Goal: Transaction & Acquisition: Purchase product/service

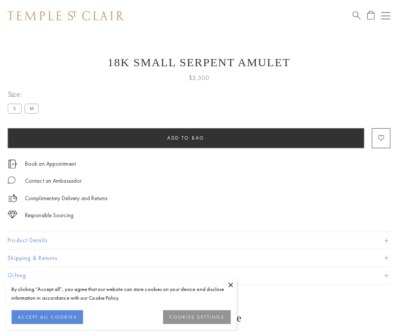
scroll to position [30, 0]
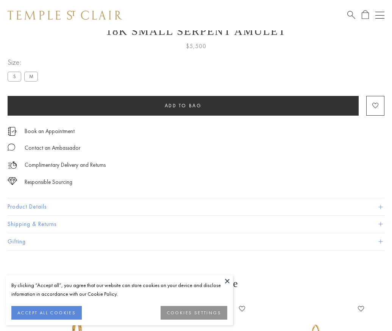
click at [183, 105] on span "Add to bag" at bounding box center [183, 105] width 37 height 6
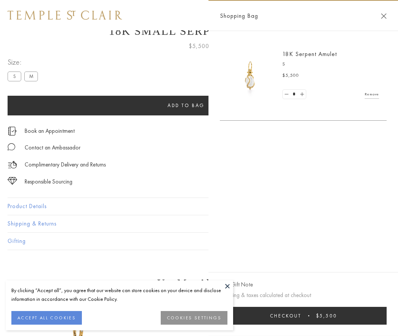
click at [308, 316] on button "Checkout $5,500" at bounding box center [303, 316] width 167 height 18
